Goal: Download file/media

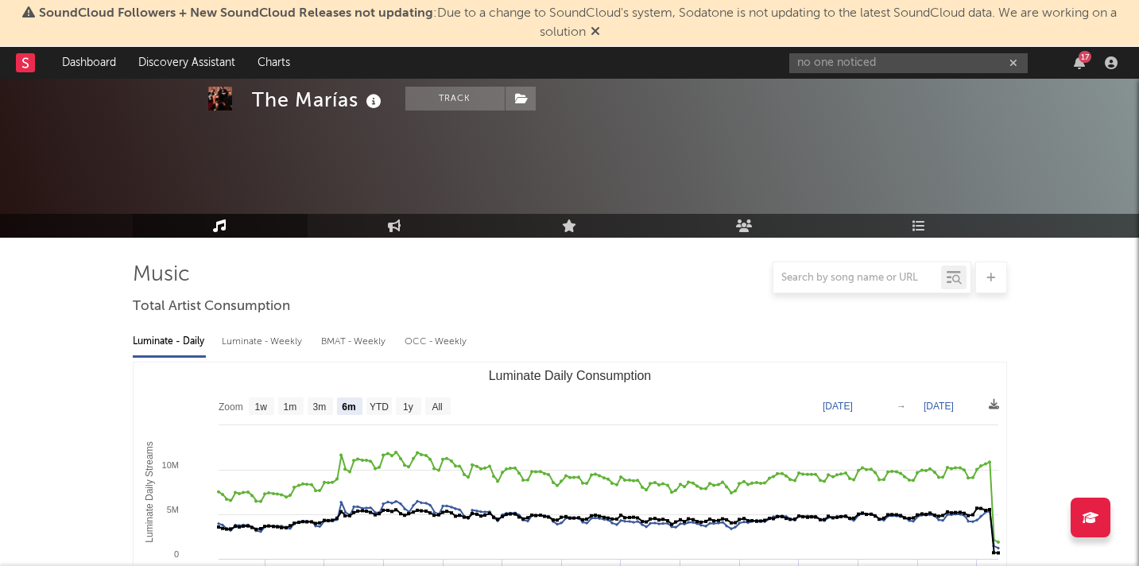
select select "6m"
select select "1w"
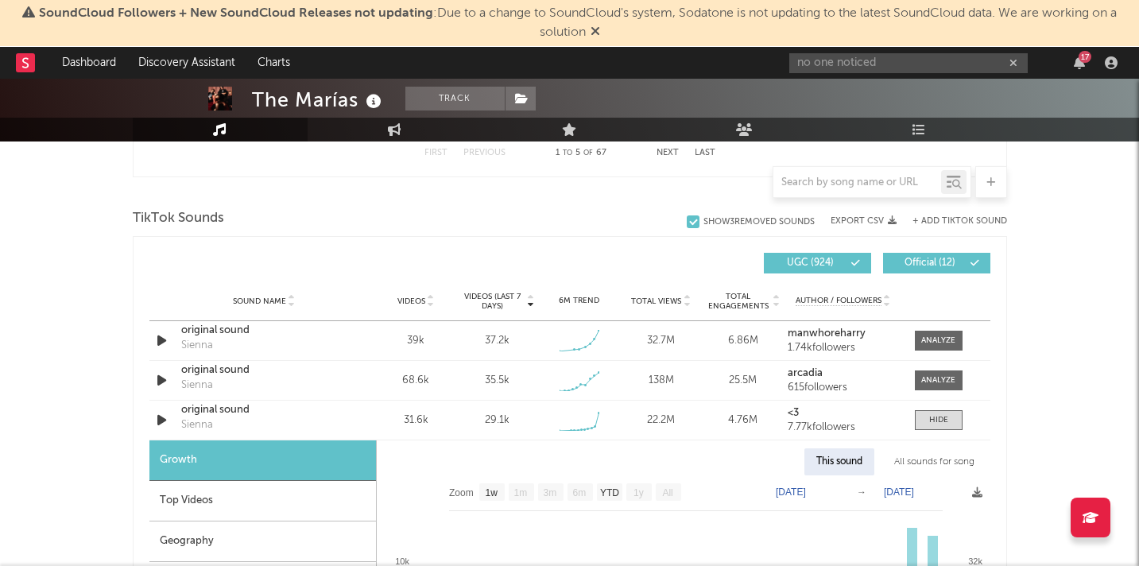
scroll to position [1789, 0]
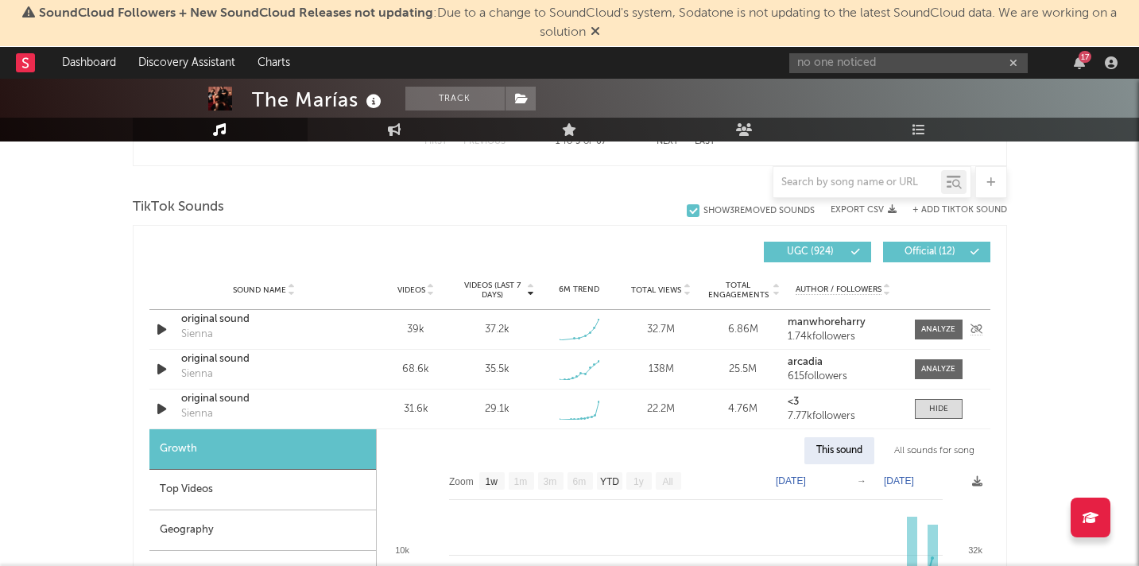
click at [305, 336] on div "original sound Sienna" at bounding box center [264, 330] width 166 height 37
click at [273, 408] on div "original sound Sienna" at bounding box center [264, 409] width 166 height 37
click at [160, 410] on icon "button" at bounding box center [161, 409] width 17 height 20
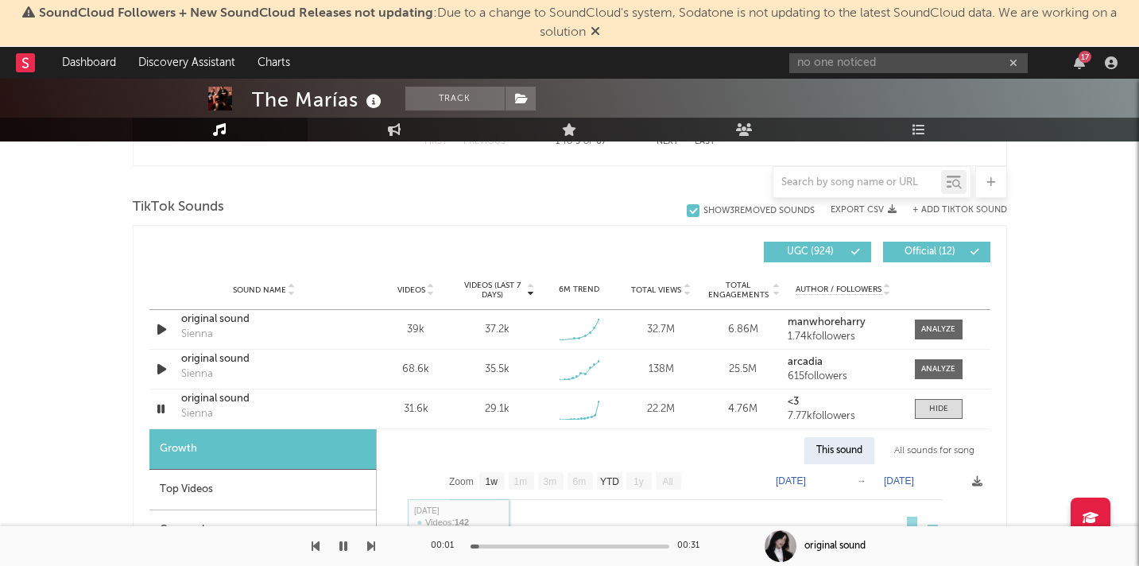
click at [542, 546] on div at bounding box center [569, 546] width 199 height 4
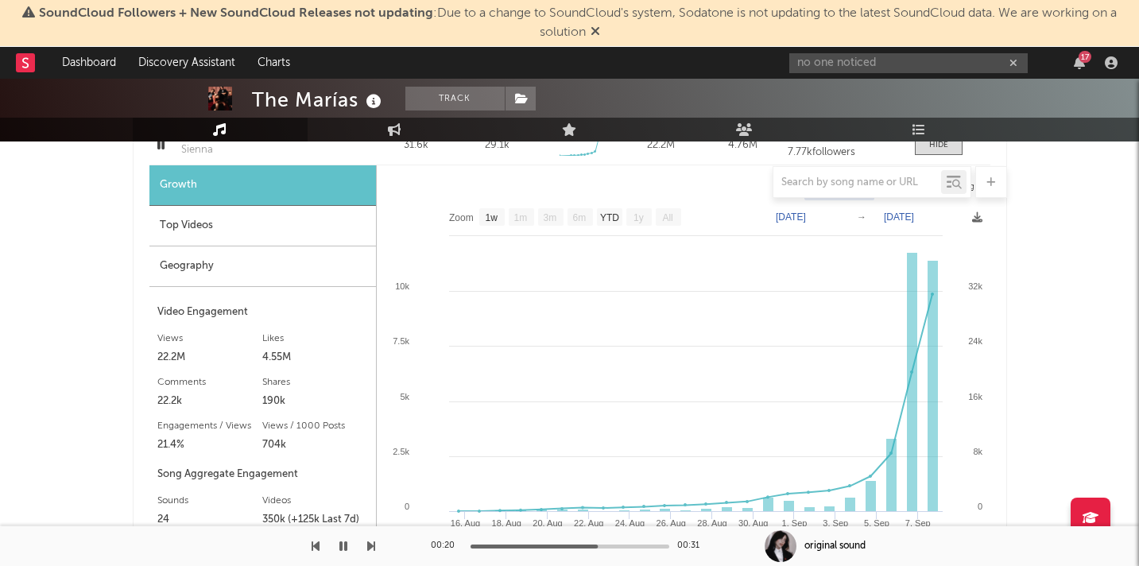
scroll to position [2054, 0]
click at [977, 218] on icon at bounding box center [977, 216] width 10 height 10
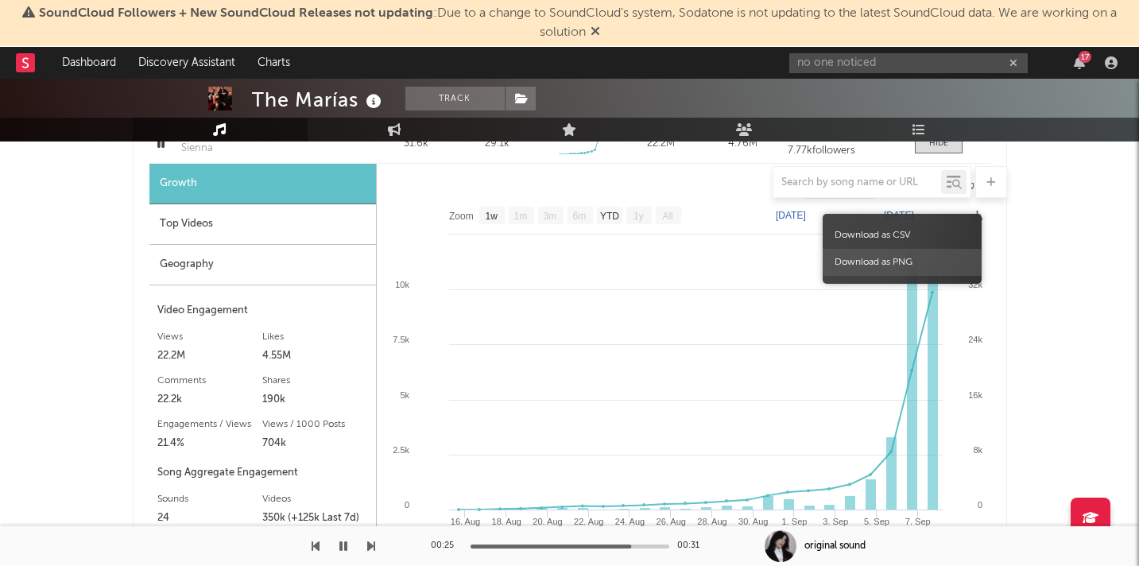
click at [907, 265] on span "Download as PNG" at bounding box center [901, 262] width 159 height 27
